Goal: Task Accomplishment & Management: Use online tool/utility

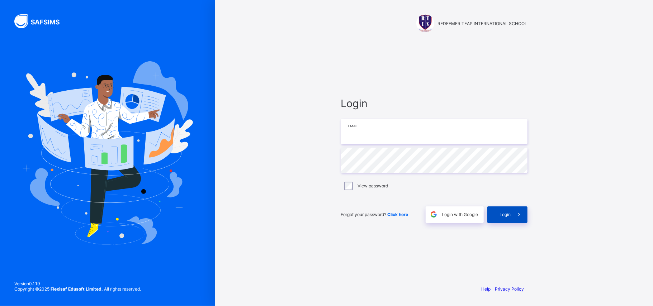
type input "**********"
click at [501, 216] on span "Login" at bounding box center [505, 214] width 11 height 5
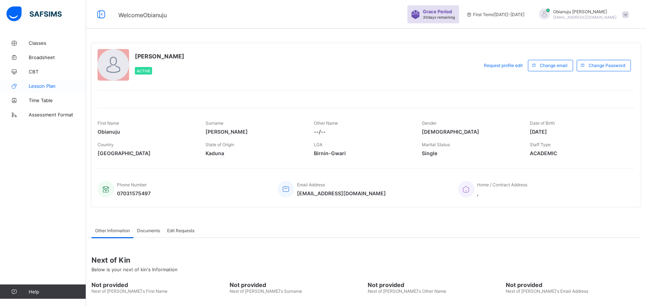
click at [45, 85] on span "Lesson Plan" at bounding box center [57, 86] width 57 height 6
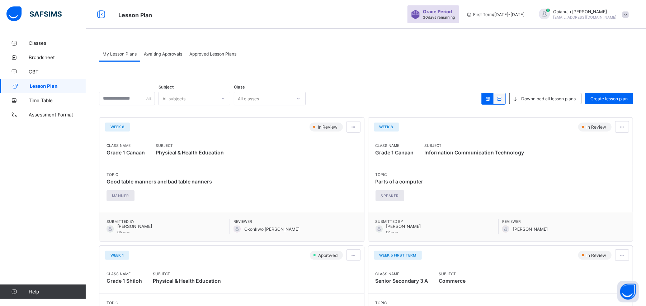
click at [159, 55] on span "Awaiting Approvals" at bounding box center [163, 53] width 38 height 5
